Goal: Information Seeking & Learning: Check status

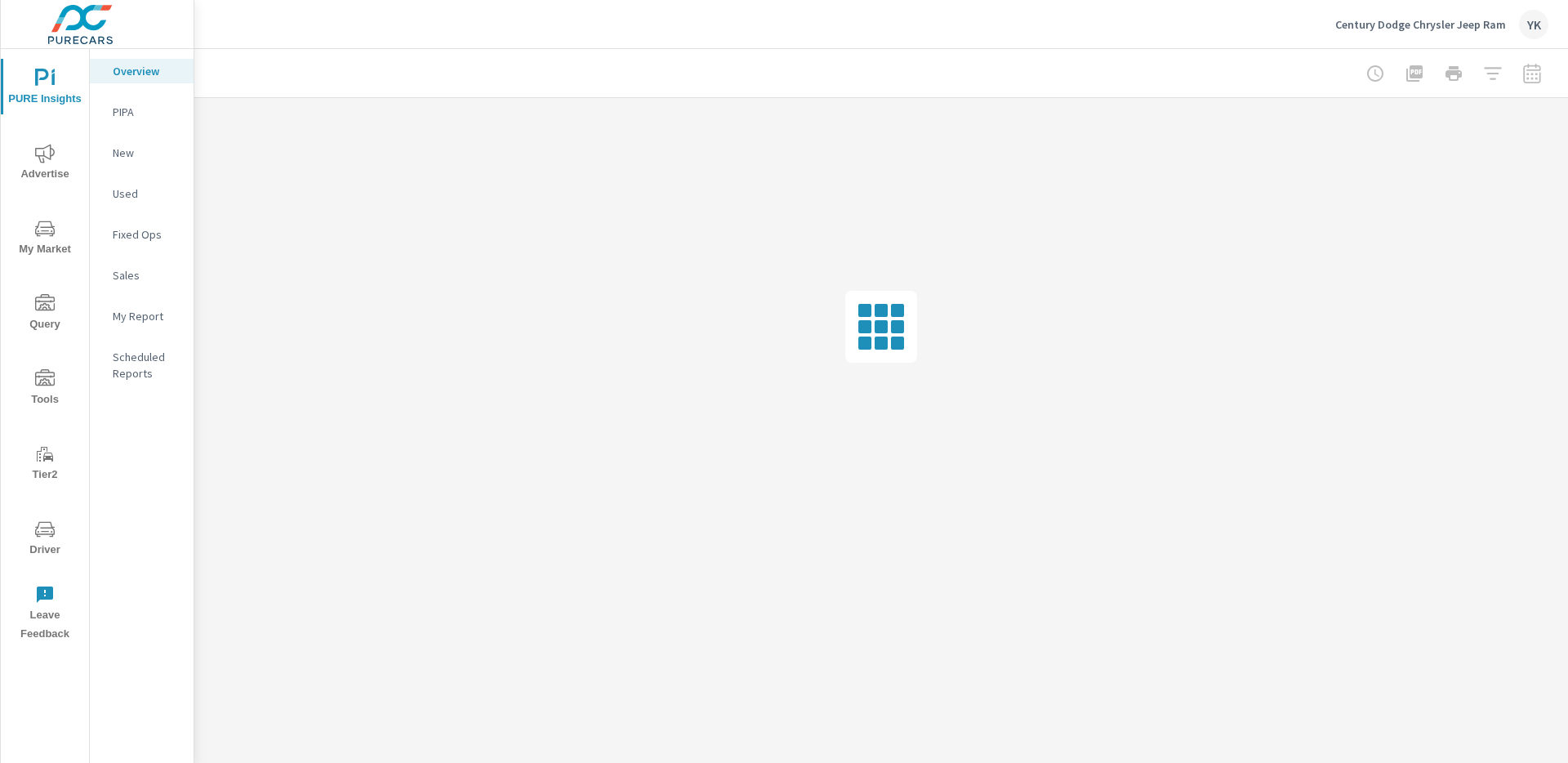
click at [119, 323] on p "My Report" at bounding box center [147, 316] width 68 height 17
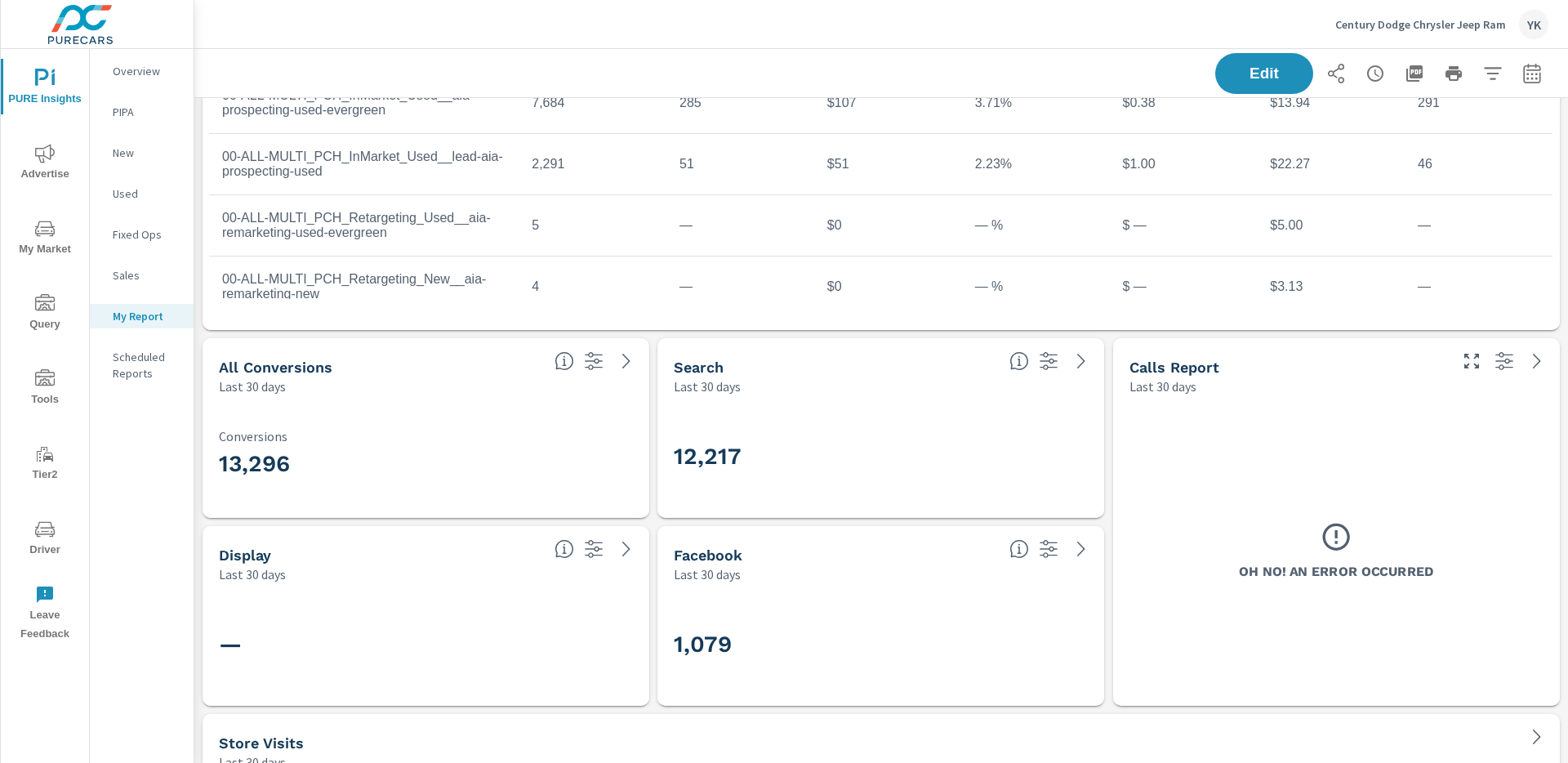
scroll to position [18, 0]
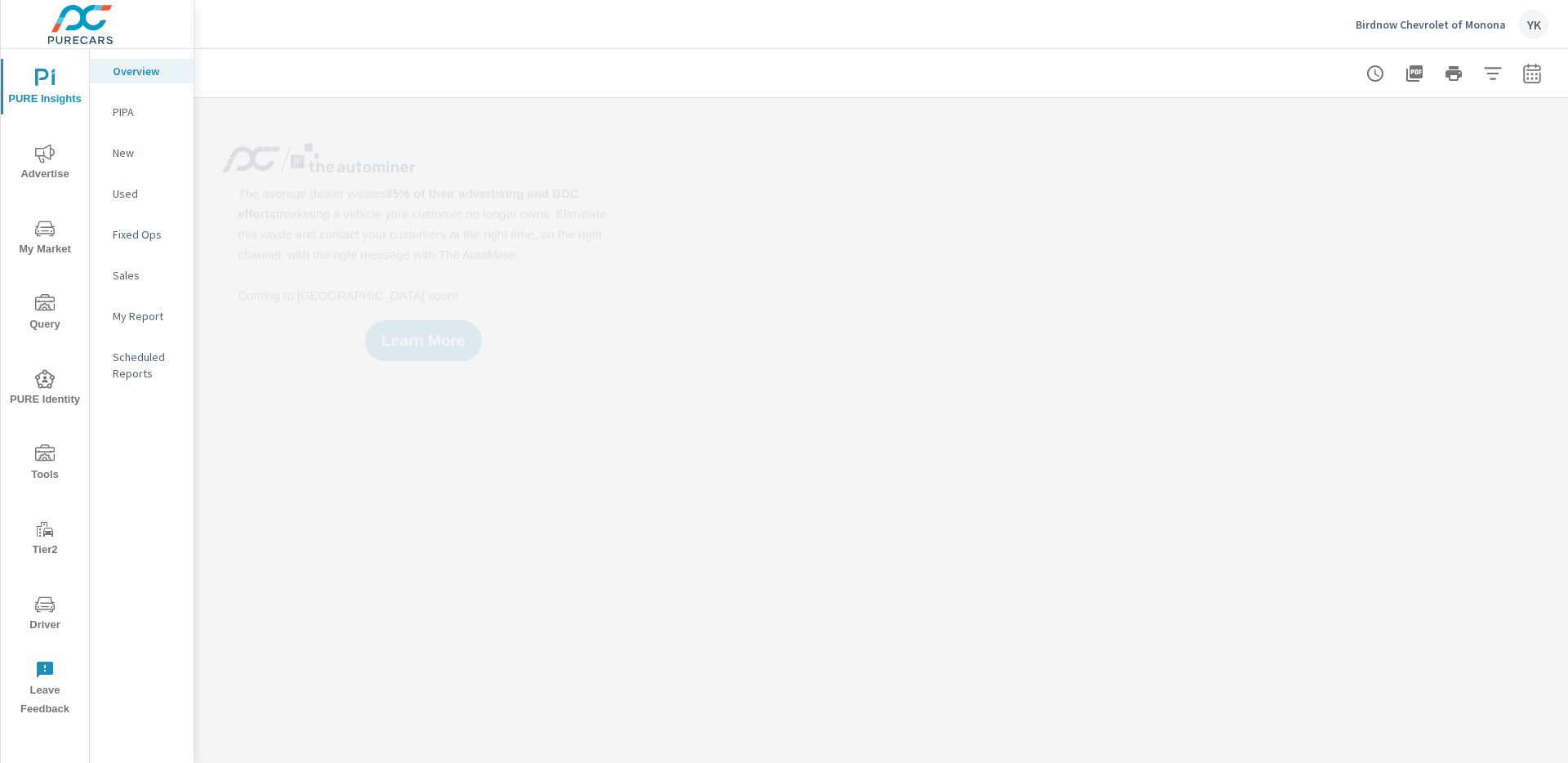
click at [165, 302] on nav "Overview PIPA New Used Fixed Ops Sales My Report Scheduled Reports" at bounding box center [142, 228] width 104 height 359
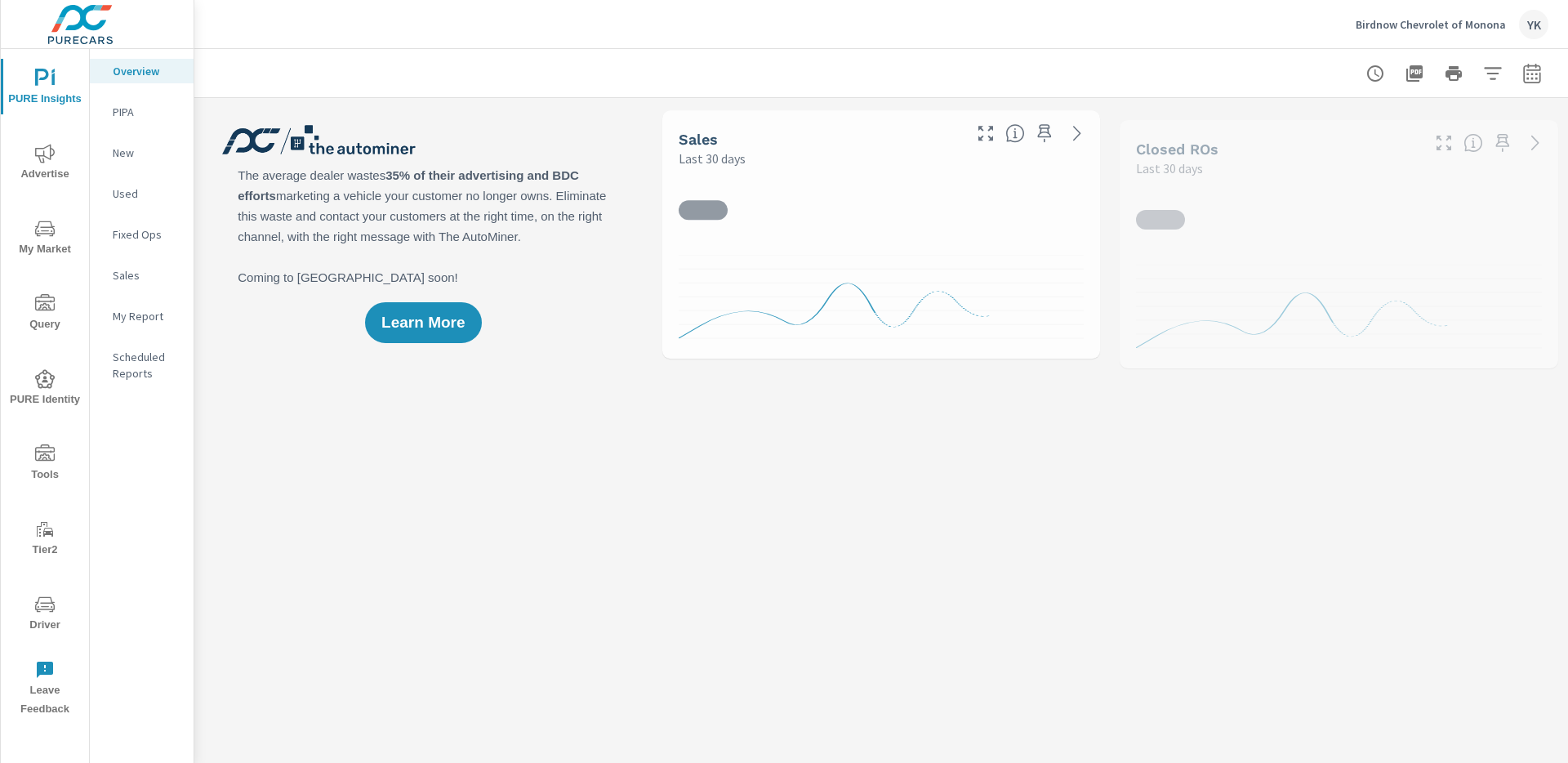
click at [160, 317] on p "My Report" at bounding box center [147, 316] width 68 height 17
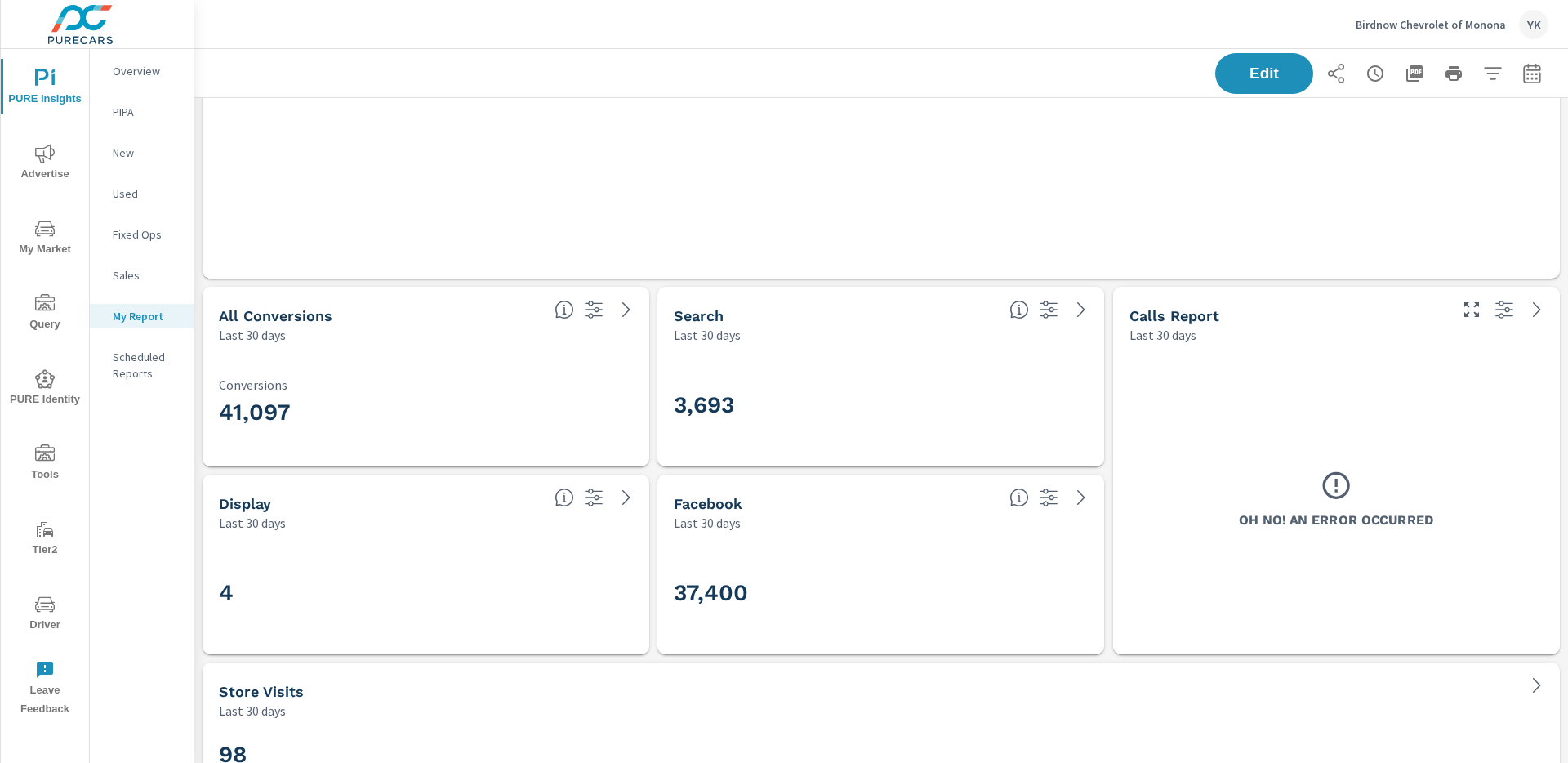
scroll to position [4414, 0]
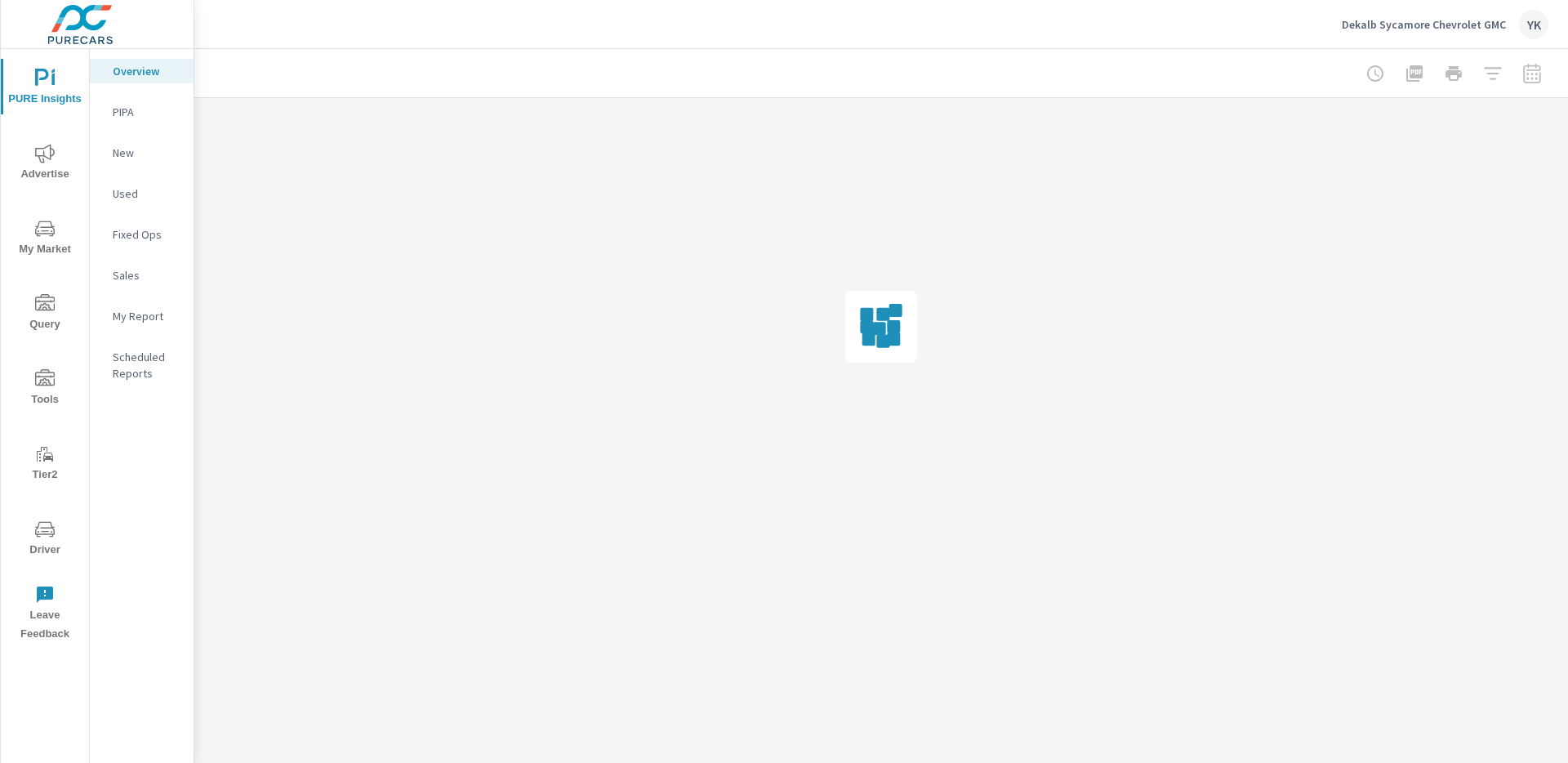
click at [125, 312] on p "My Report" at bounding box center [147, 316] width 68 height 17
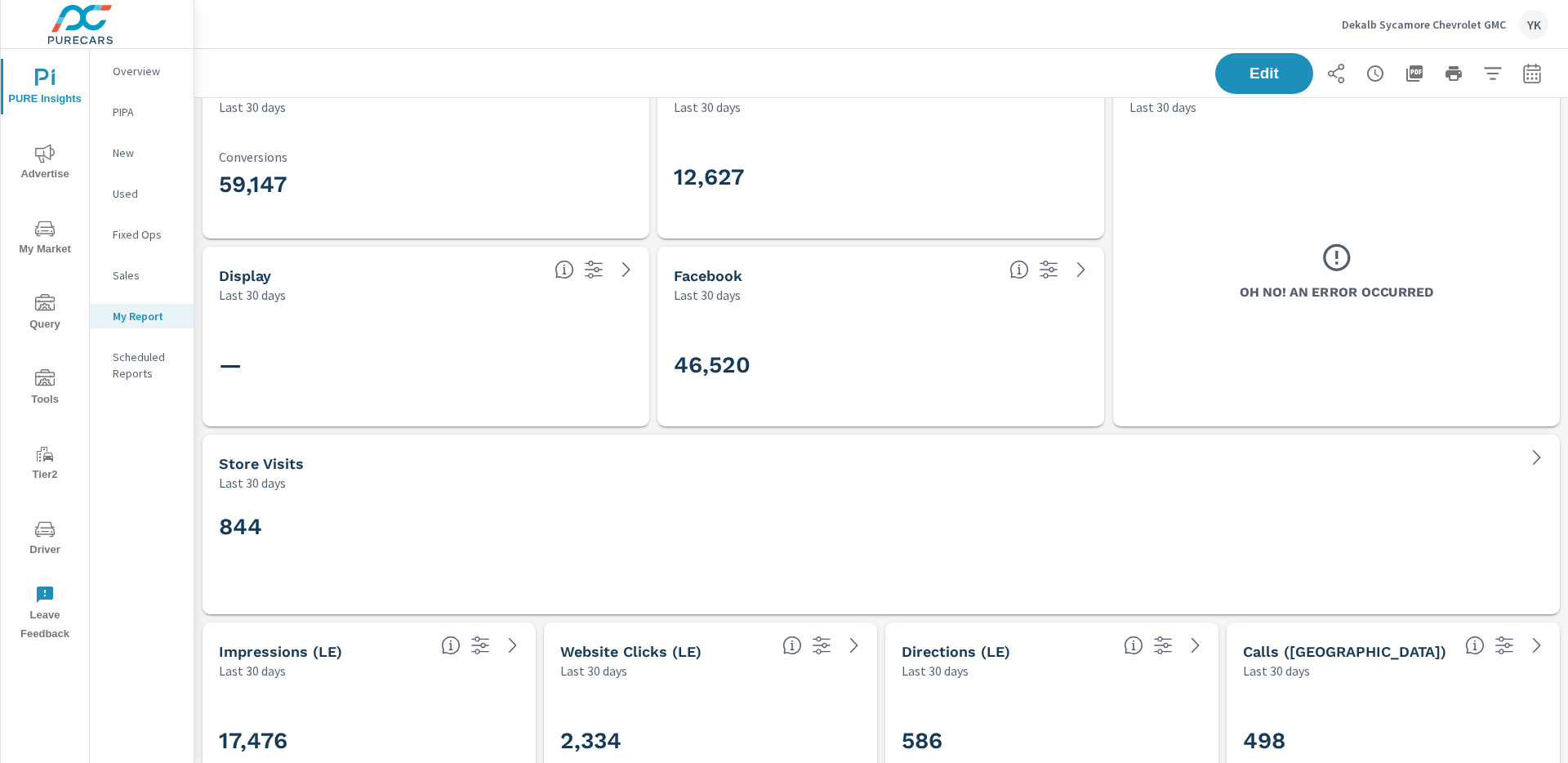
scroll to position [5290, 0]
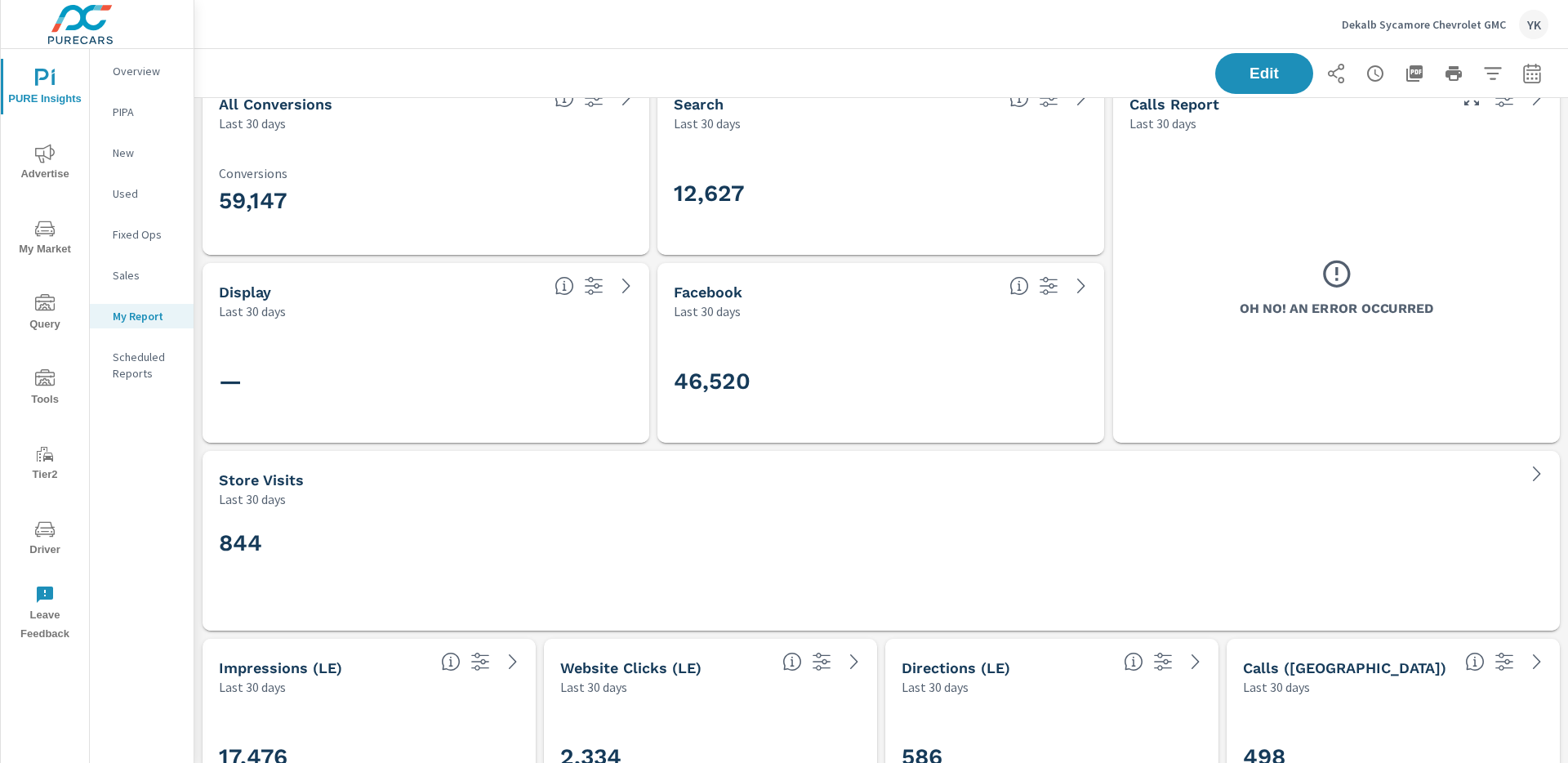
click at [48, 169] on span "Advertise" at bounding box center [44, 164] width 78 height 40
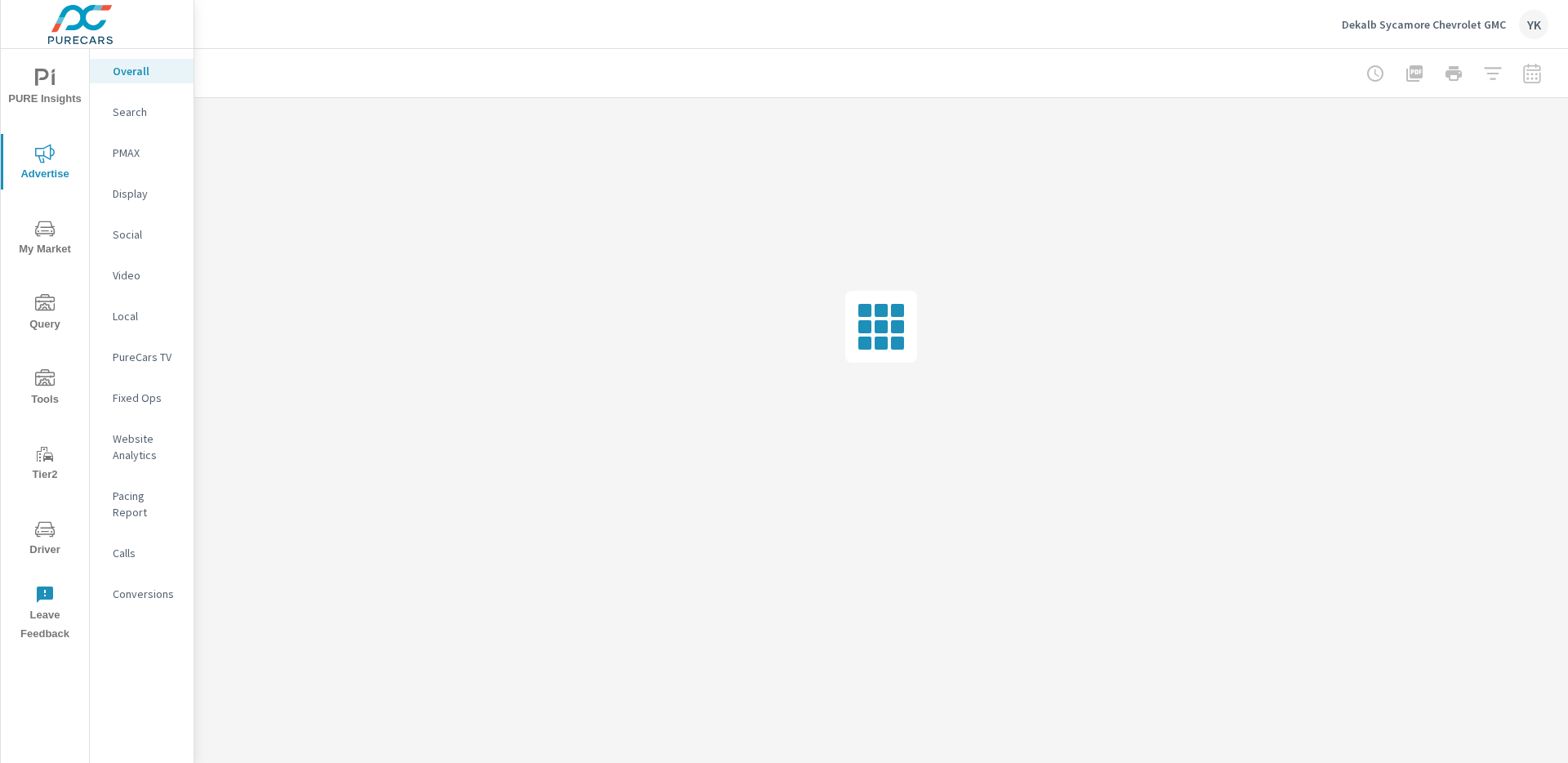
click at [127, 586] on p "Conversions" at bounding box center [147, 594] width 68 height 17
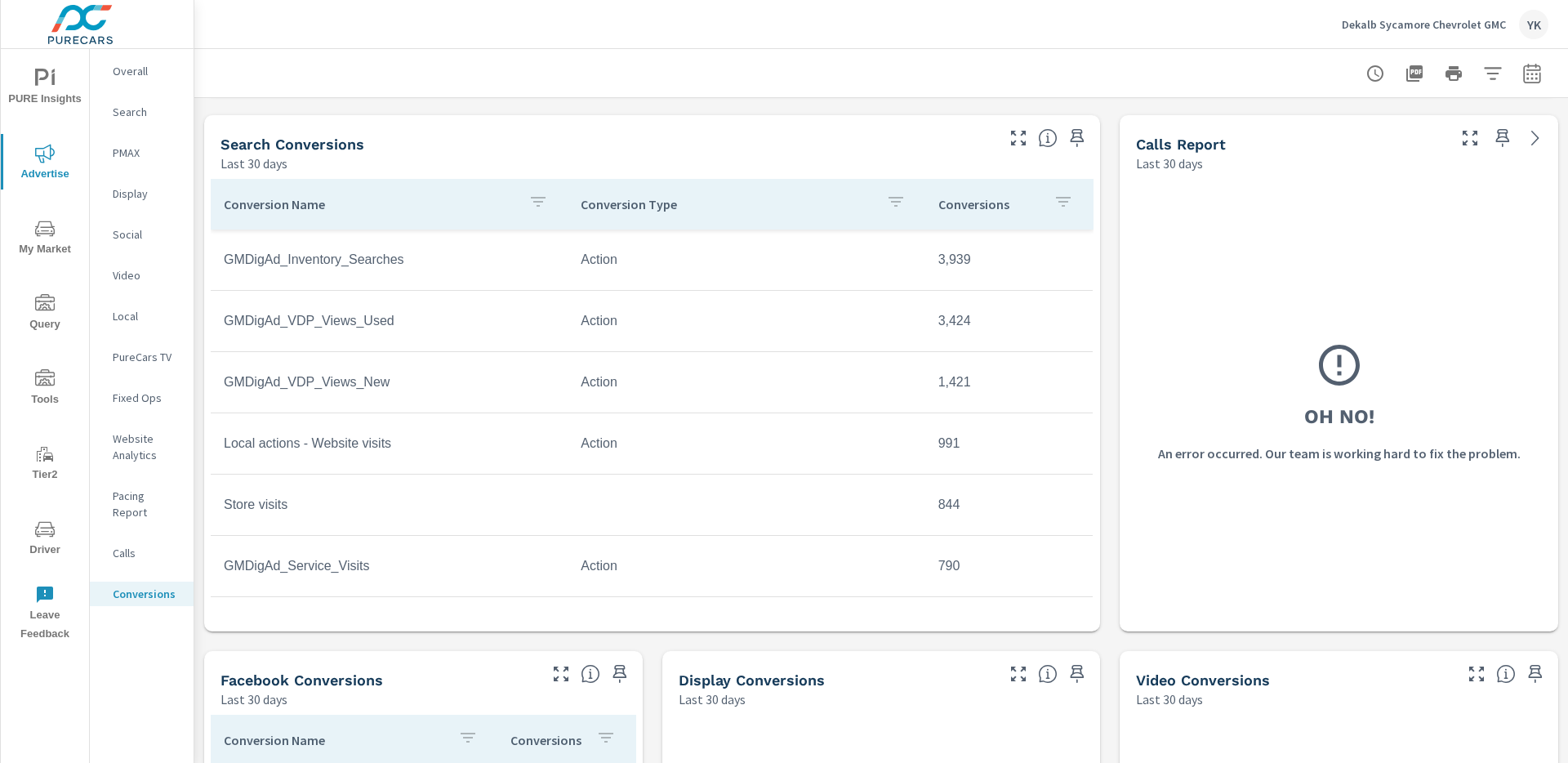
scroll to position [658, 0]
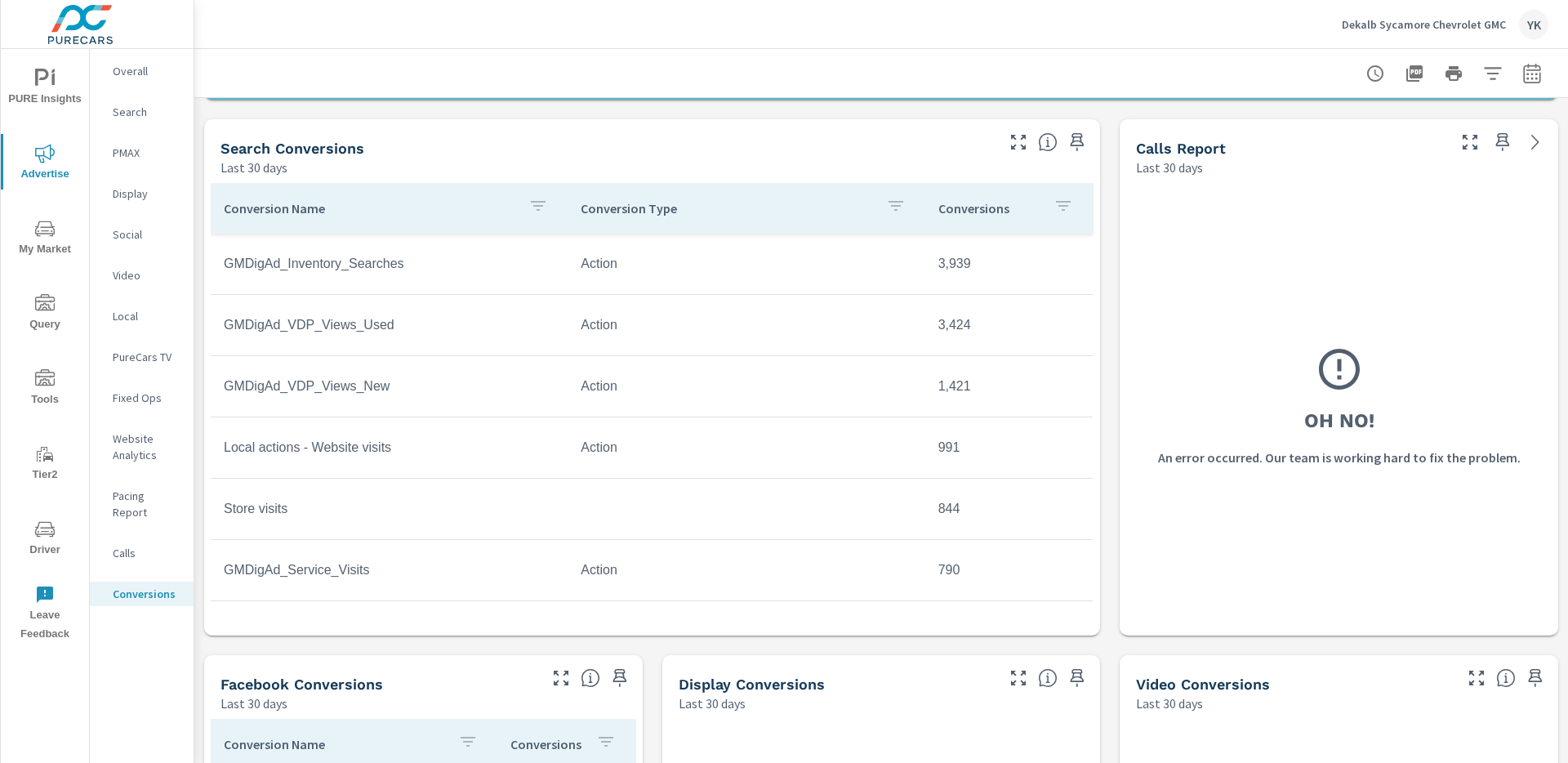
click at [139, 559] on nav "Overall Search PMAX Display Social Video Local PureCars TV Fixed Ops Website An…" at bounding box center [142, 338] width 104 height 580
click at [139, 545] on p "Calls" at bounding box center [147, 553] width 68 height 17
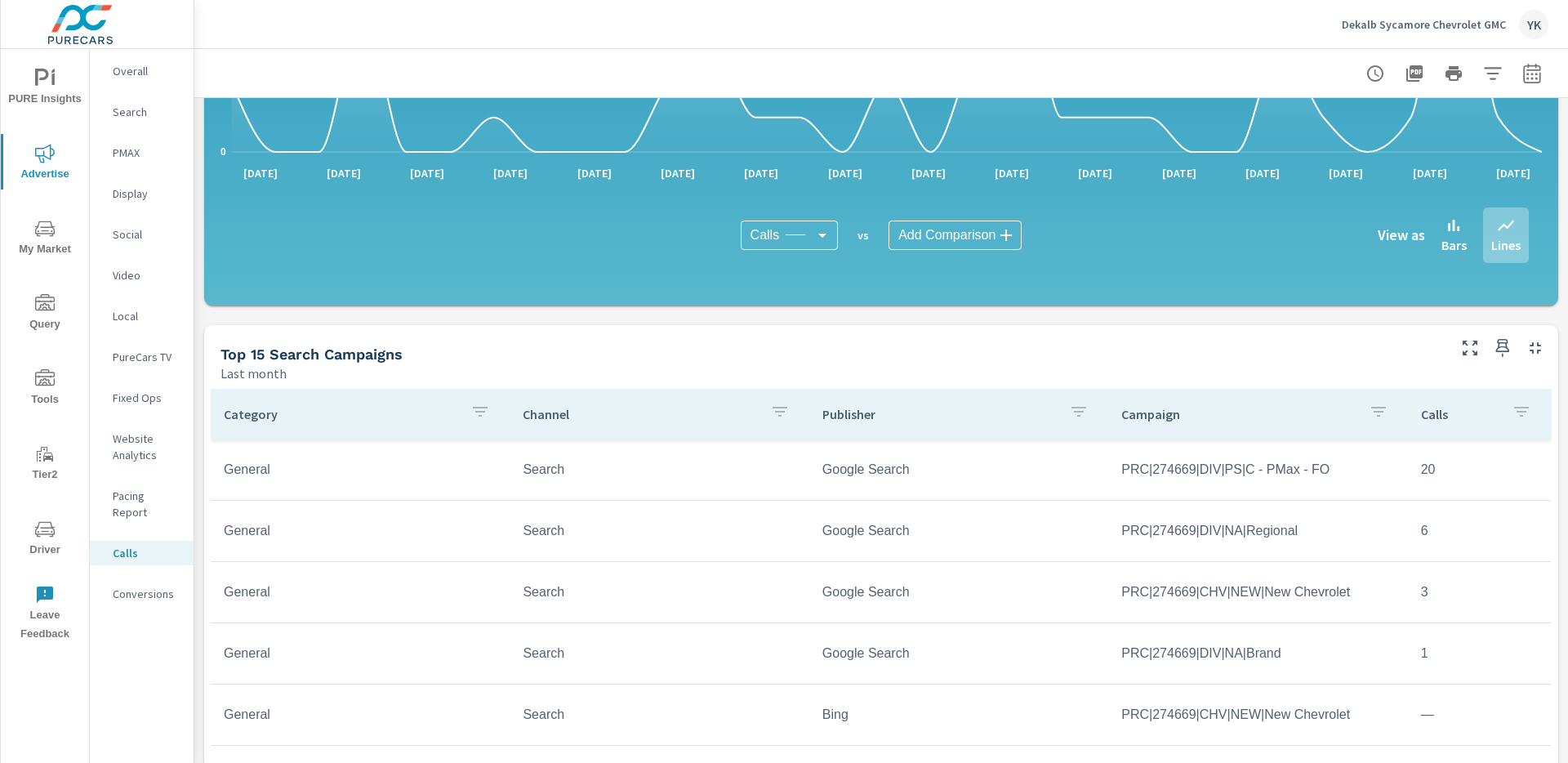
scroll to position [942, 0]
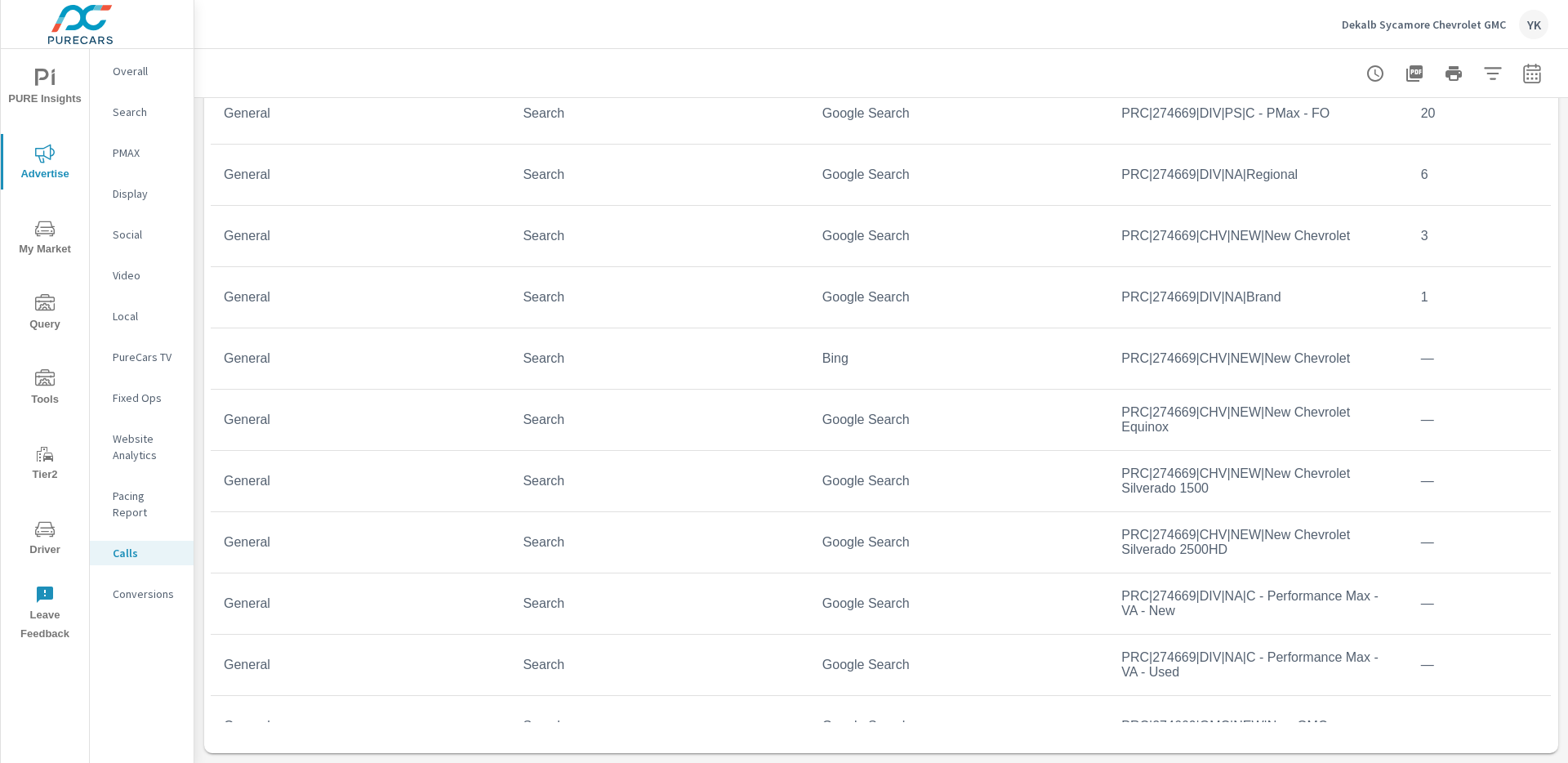
scroll to position [97, 0]
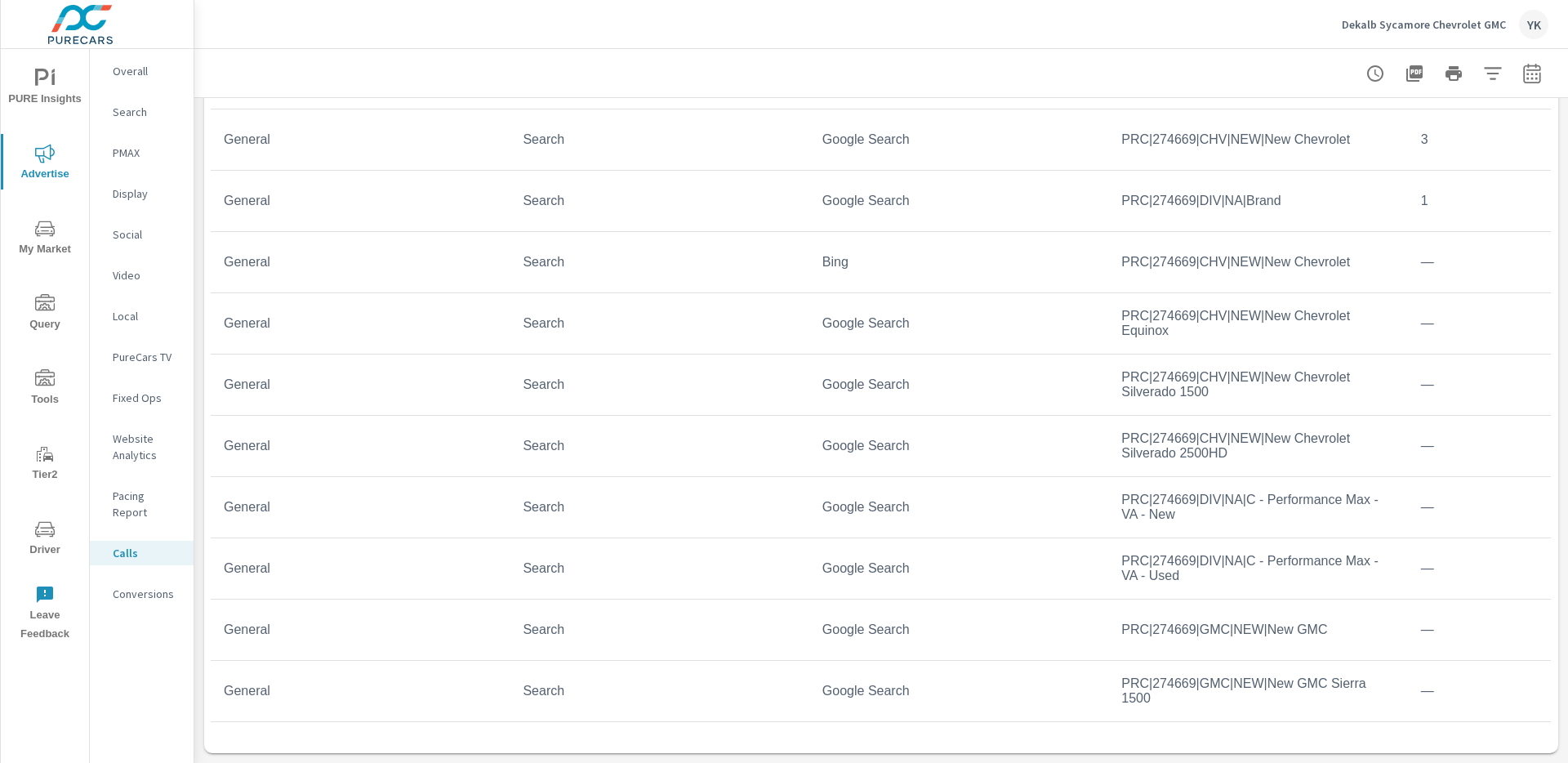
click at [41, 84] on icon "nav menu" at bounding box center [44, 78] width 19 height 19
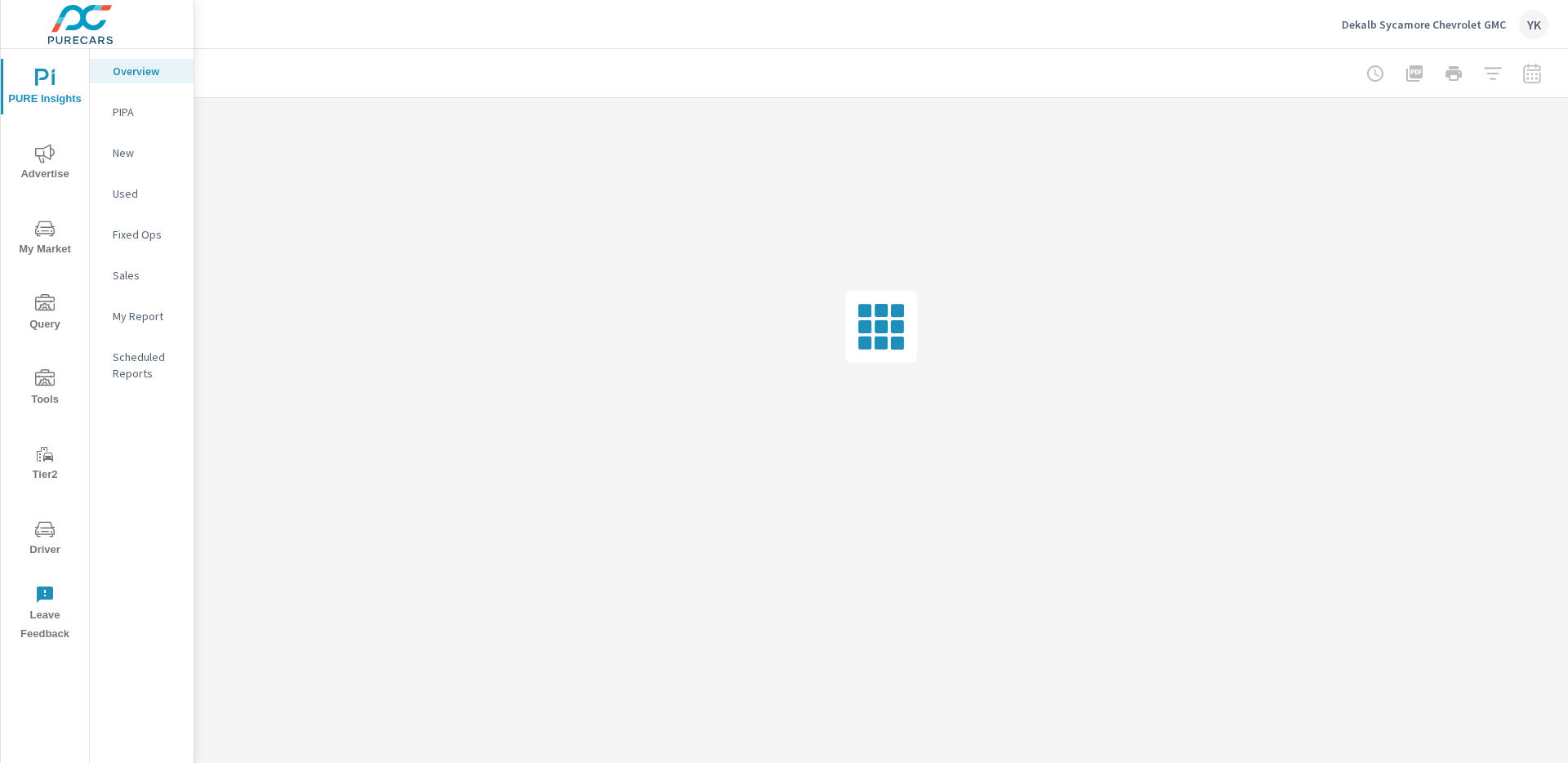
click at [133, 317] on p "My Report" at bounding box center [147, 316] width 68 height 17
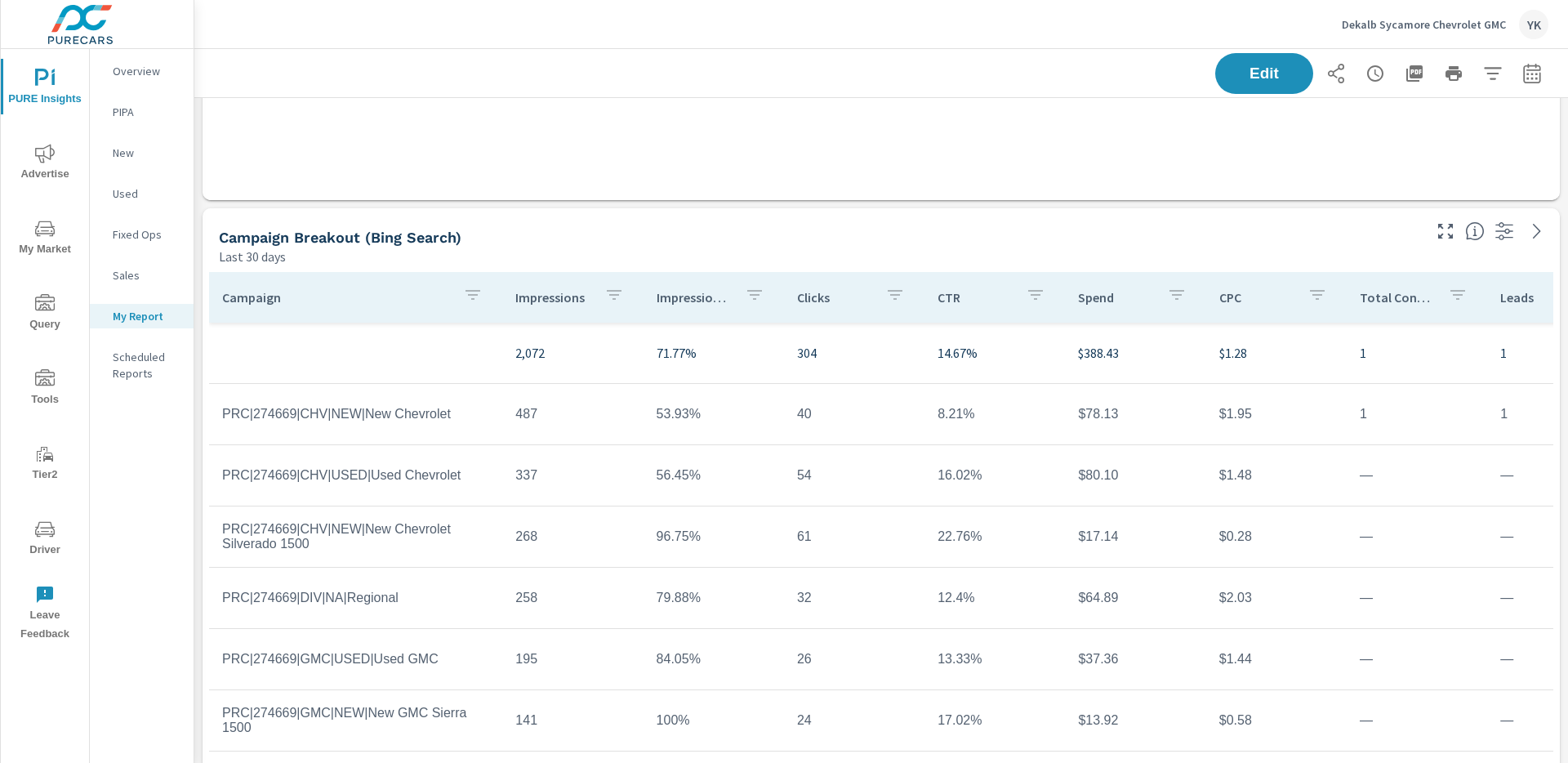
scroll to position [2533, 0]
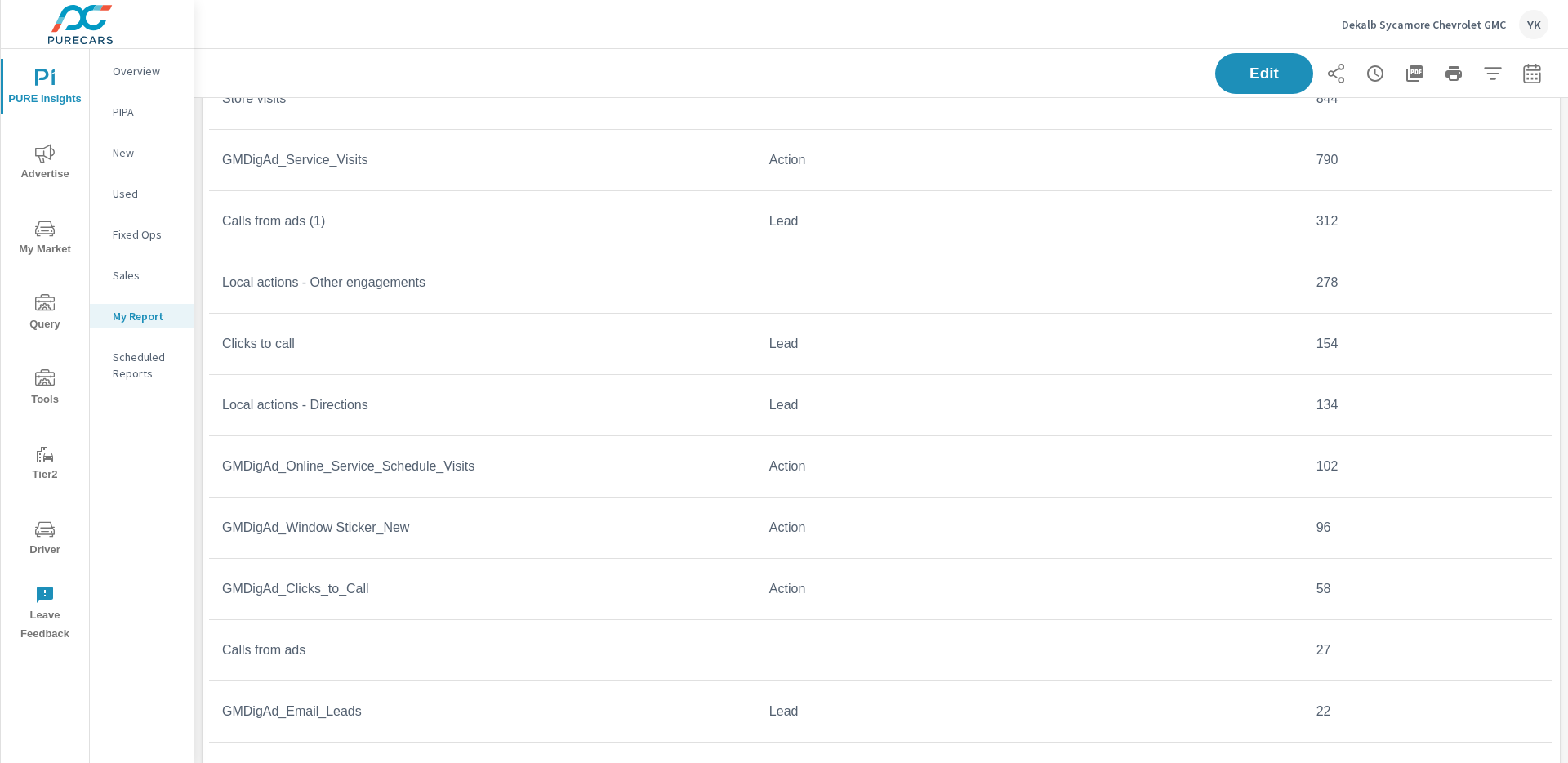
scroll to position [4522, 0]
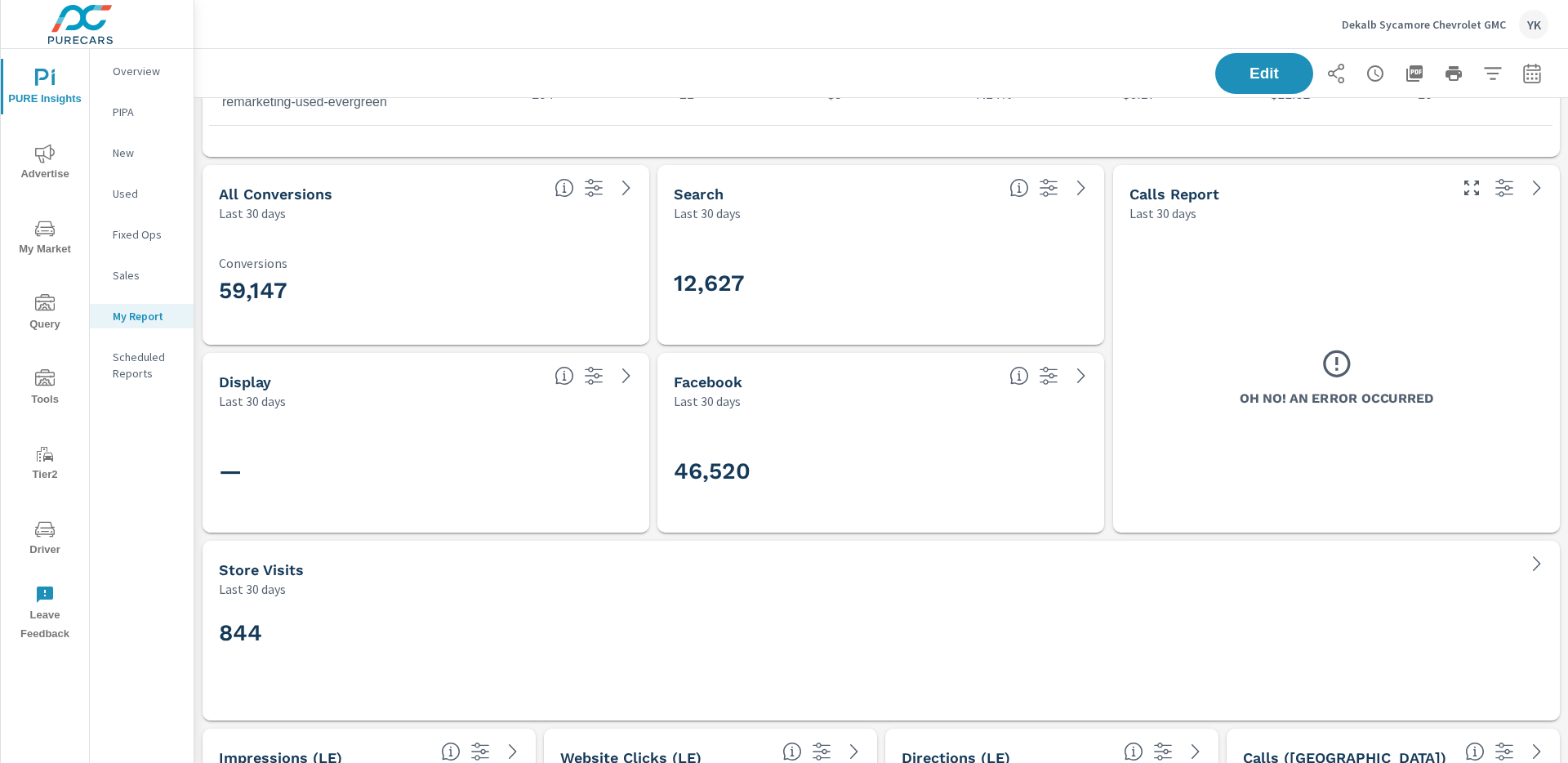
scroll to position [5192, 0]
